Goal: Navigation & Orientation: Understand site structure

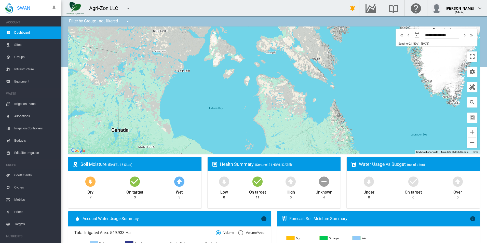
drag, startPoint x: 136, startPoint y: 66, endPoint x: 170, endPoint y: 77, distance: 35.0
click at [170, 77] on div at bounding box center [273, 89] width 411 height 127
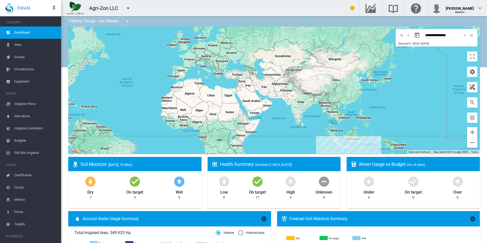
drag, startPoint x: 285, startPoint y: 120, endPoint x: 184, endPoint y: 67, distance: 114.0
click at [184, 67] on div at bounding box center [273, 89] width 411 height 127
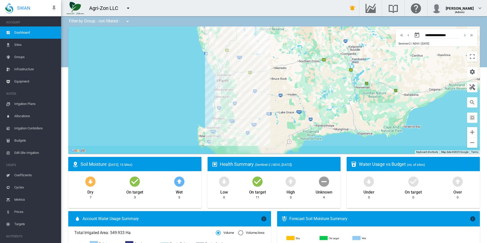
drag, startPoint x: 222, startPoint y: 130, endPoint x: 227, endPoint y: 62, distance: 68.2
click at [227, 61] on div at bounding box center [273, 89] width 411 height 127
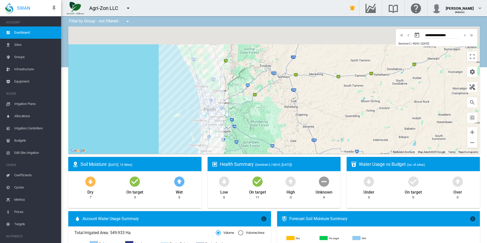
drag, startPoint x: 200, startPoint y: 73, endPoint x: 187, endPoint y: 137, distance: 65.9
click at [187, 138] on div at bounding box center [273, 89] width 411 height 127
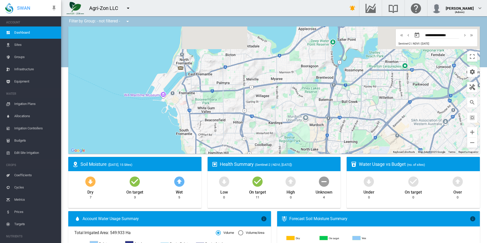
drag, startPoint x: 143, startPoint y: 79, endPoint x: 165, endPoint y: 115, distance: 43.1
click at [165, 115] on div at bounding box center [273, 89] width 411 height 127
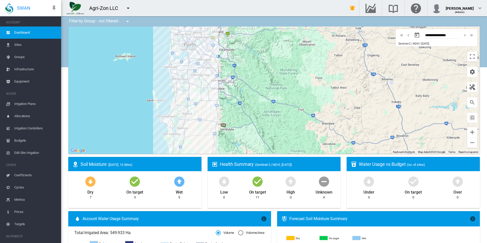
drag, startPoint x: 170, startPoint y: 139, endPoint x: 167, endPoint y: 83, distance: 56.8
click at [167, 83] on div at bounding box center [273, 89] width 411 height 127
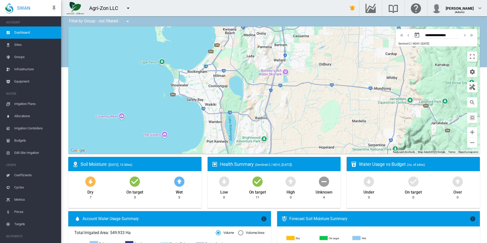
drag, startPoint x: 197, startPoint y: 129, endPoint x: 193, endPoint y: 93, distance: 35.5
click at [193, 93] on div at bounding box center [273, 89] width 411 height 127
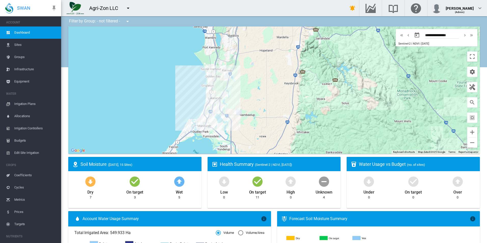
drag, startPoint x: 196, startPoint y: 137, endPoint x: 202, endPoint y: 64, distance: 73.3
click at [202, 64] on div at bounding box center [273, 89] width 411 height 127
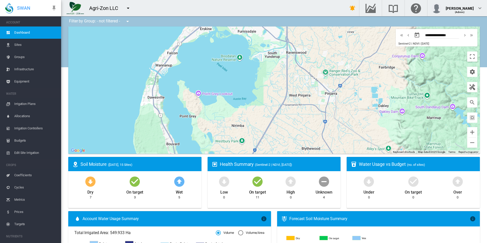
drag, startPoint x: 207, startPoint y: 140, endPoint x: 227, endPoint y: 61, distance: 80.9
click at [227, 61] on div at bounding box center [273, 89] width 411 height 127
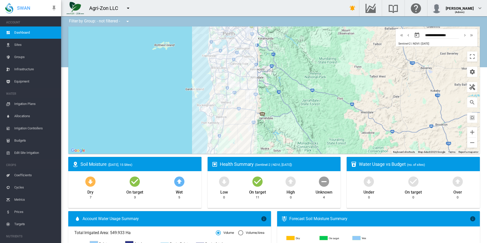
drag, startPoint x: 217, startPoint y: 60, endPoint x: 206, endPoint y: 135, distance: 76.6
click at [211, 141] on div at bounding box center [273, 89] width 411 height 127
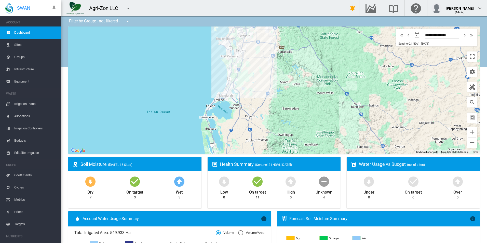
drag, startPoint x: 197, startPoint y: 127, endPoint x: 215, endPoint y: 32, distance: 96.1
click at [215, 32] on div at bounding box center [273, 89] width 411 height 127
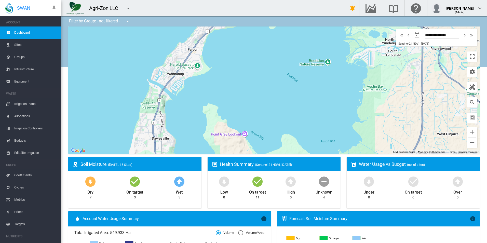
drag, startPoint x: 258, startPoint y: 47, endPoint x: 222, endPoint y: 58, distance: 37.4
click at [222, 58] on div at bounding box center [273, 89] width 411 height 127
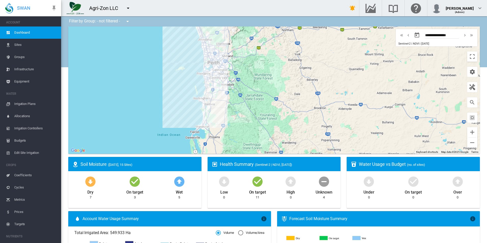
drag, startPoint x: 265, startPoint y: 62, endPoint x: 219, endPoint y: 127, distance: 79.4
click at [219, 127] on div at bounding box center [273, 89] width 411 height 127
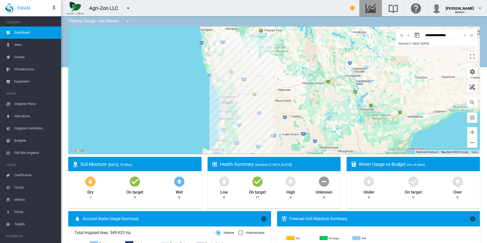
click at [382, 10] on button "button" at bounding box center [370, 8] width 22 height 16
